Goal: Check status

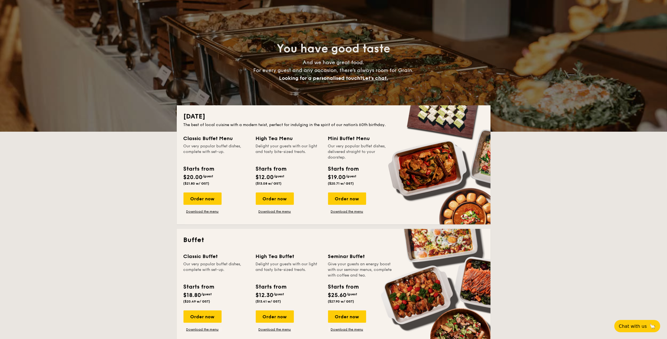
scroll to position [87, 0]
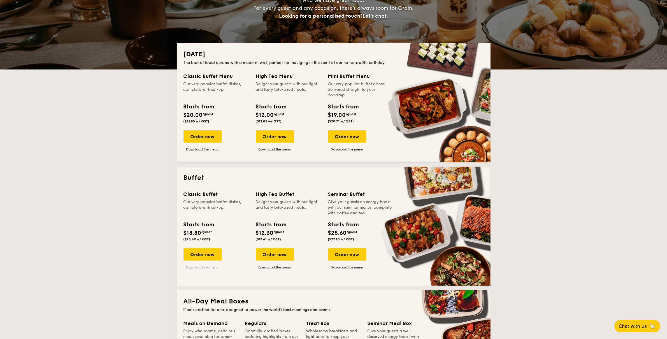
click at [201, 267] on link "Download the menu" at bounding box center [202, 267] width 38 height 4
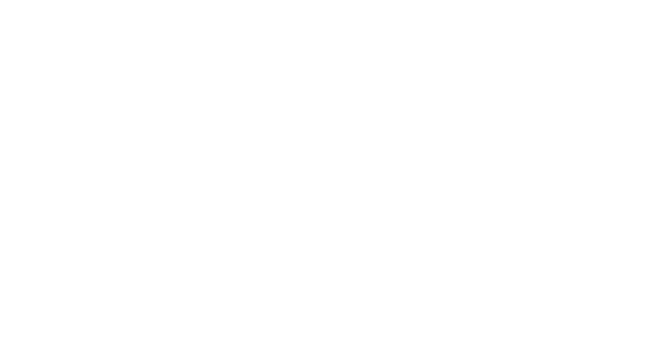
select select "100"
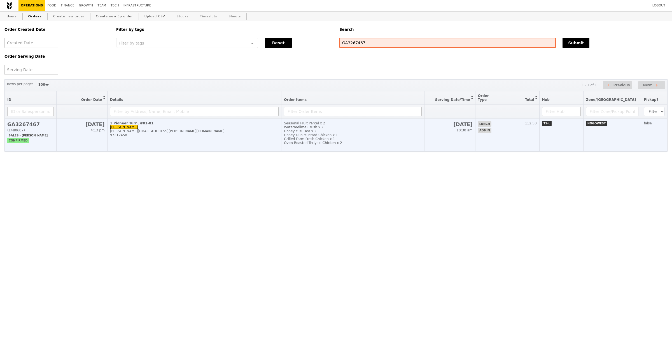
click at [306, 140] on div "Grilled Farm Fresh Chicken x 1" at bounding box center [352, 139] width 137 height 4
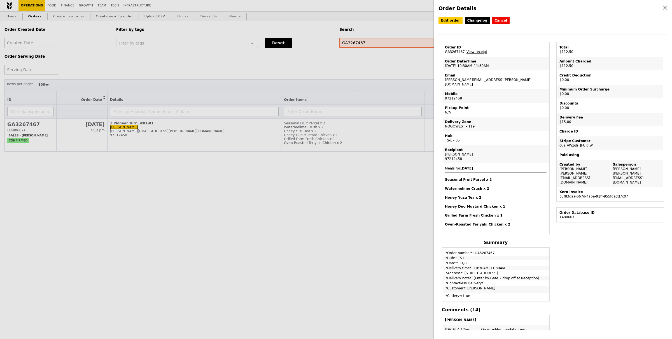
drag, startPoint x: 464, startPoint y: 52, endPoint x: 443, endPoint y: 52, distance: 20.7
click at [443, 52] on td "Order ID GA3267467 – View receipt" at bounding box center [496, 49] width 106 height 13
copy td "GA3267467"
